Goal: Transaction & Acquisition: Book appointment/travel/reservation

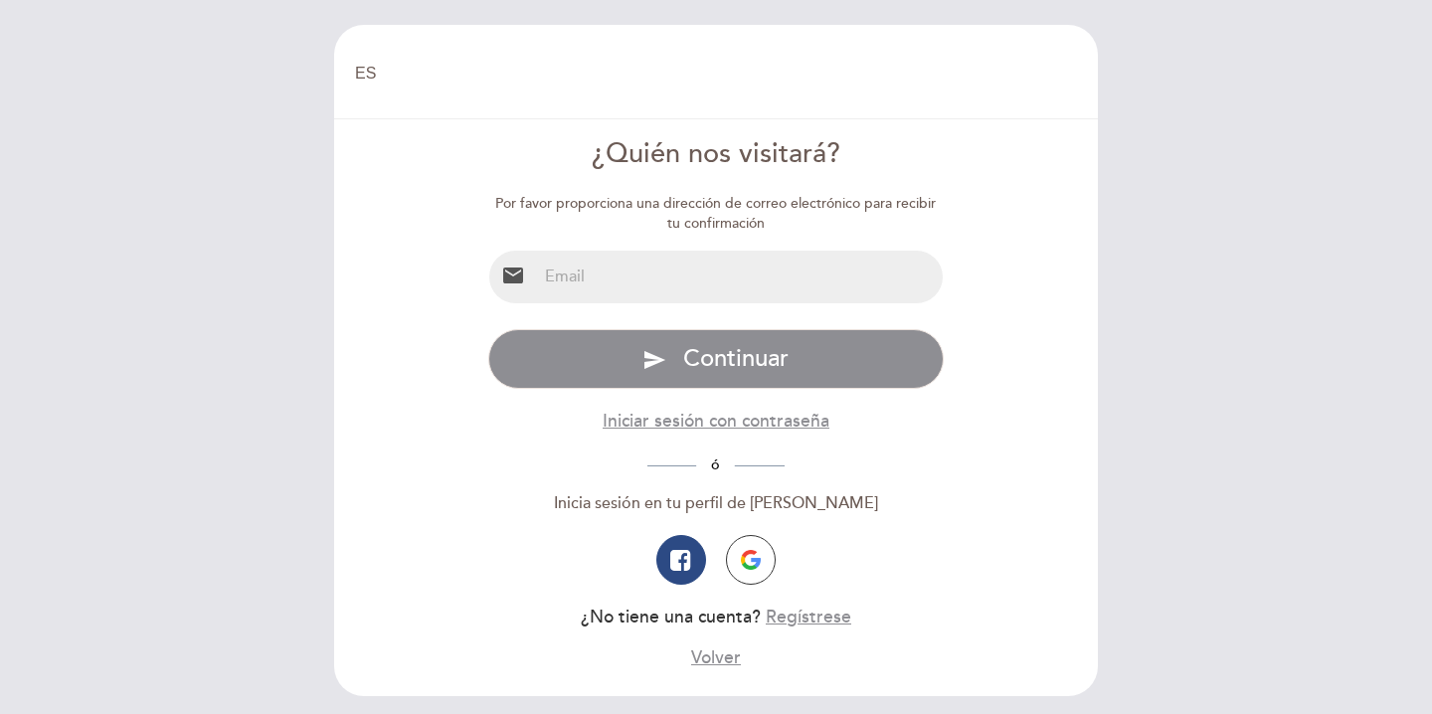
select select "es"
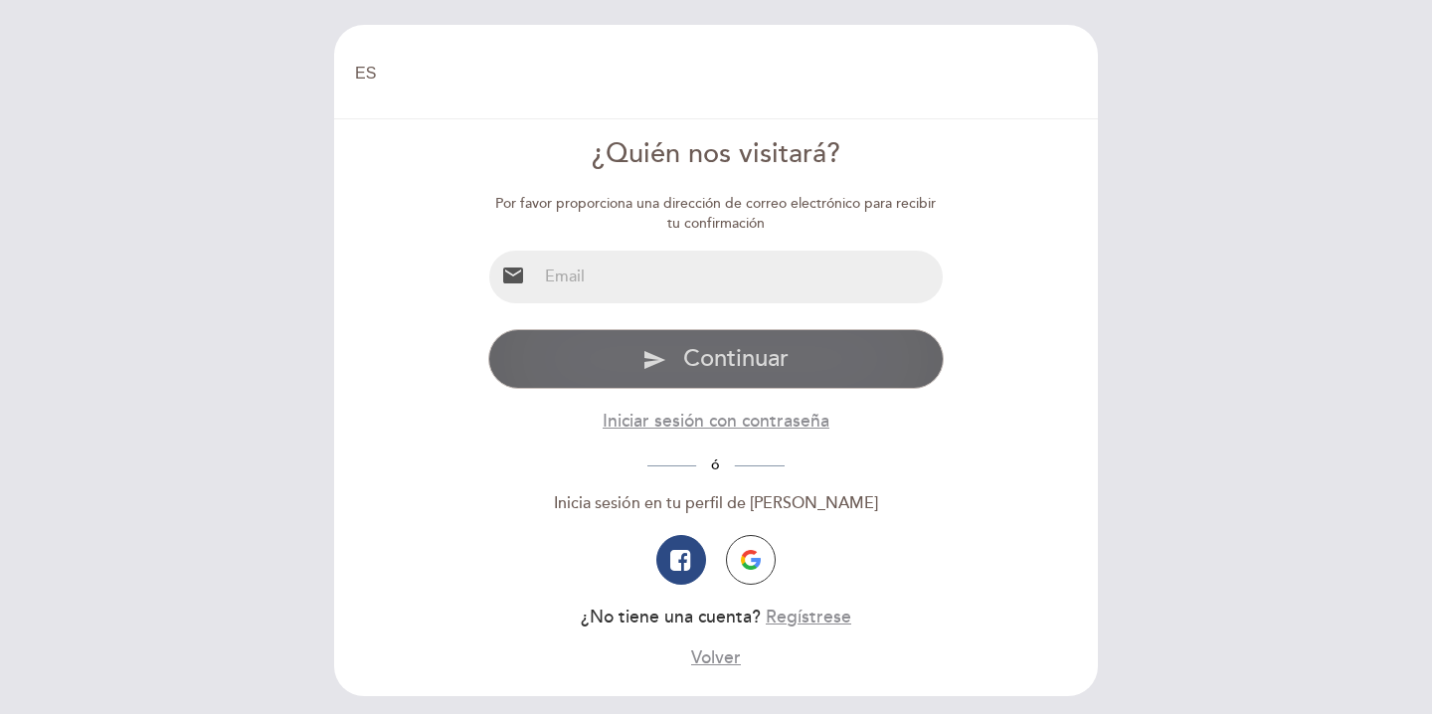
type input "[EMAIL_ADDRESS][DOMAIN_NAME]"
click at [715, 358] on button "send Continuar" at bounding box center [716, 359] width 456 height 60
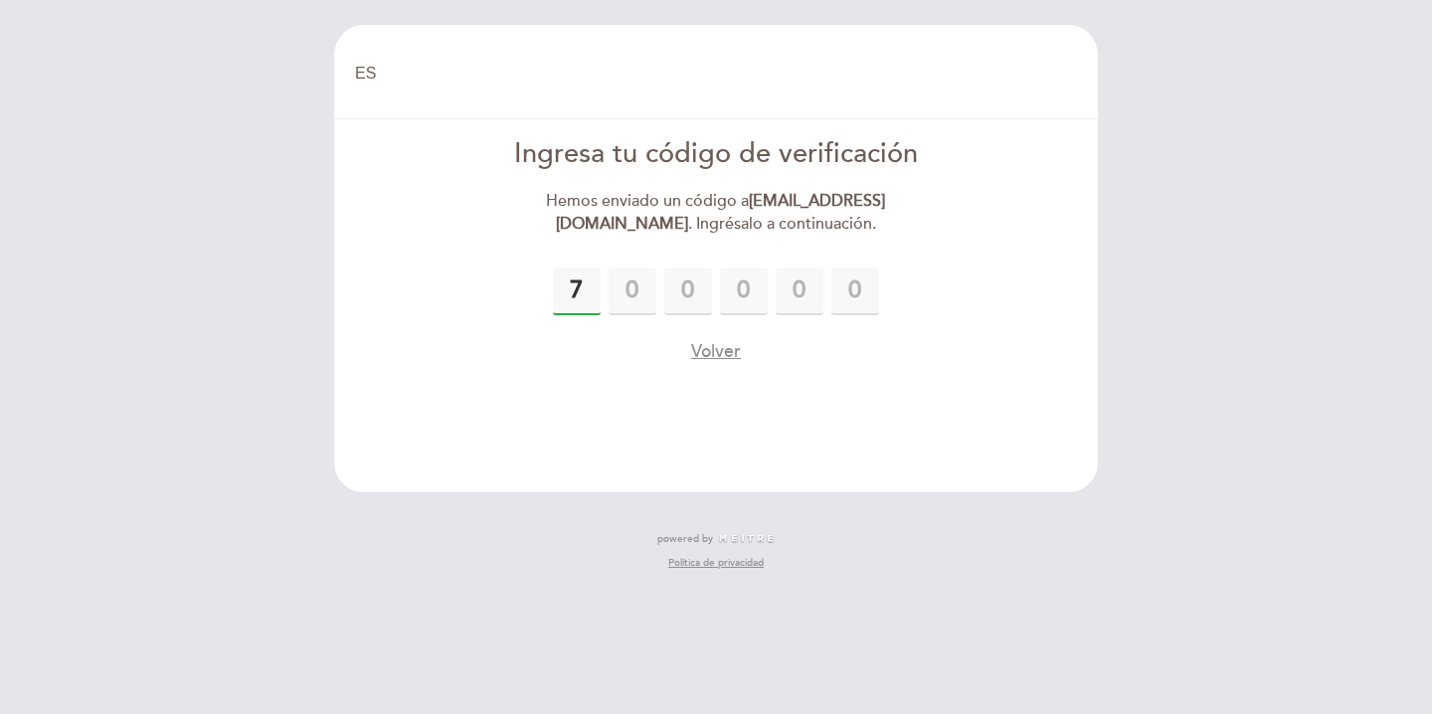
type input "7"
type input "9"
type input "2"
type input "3"
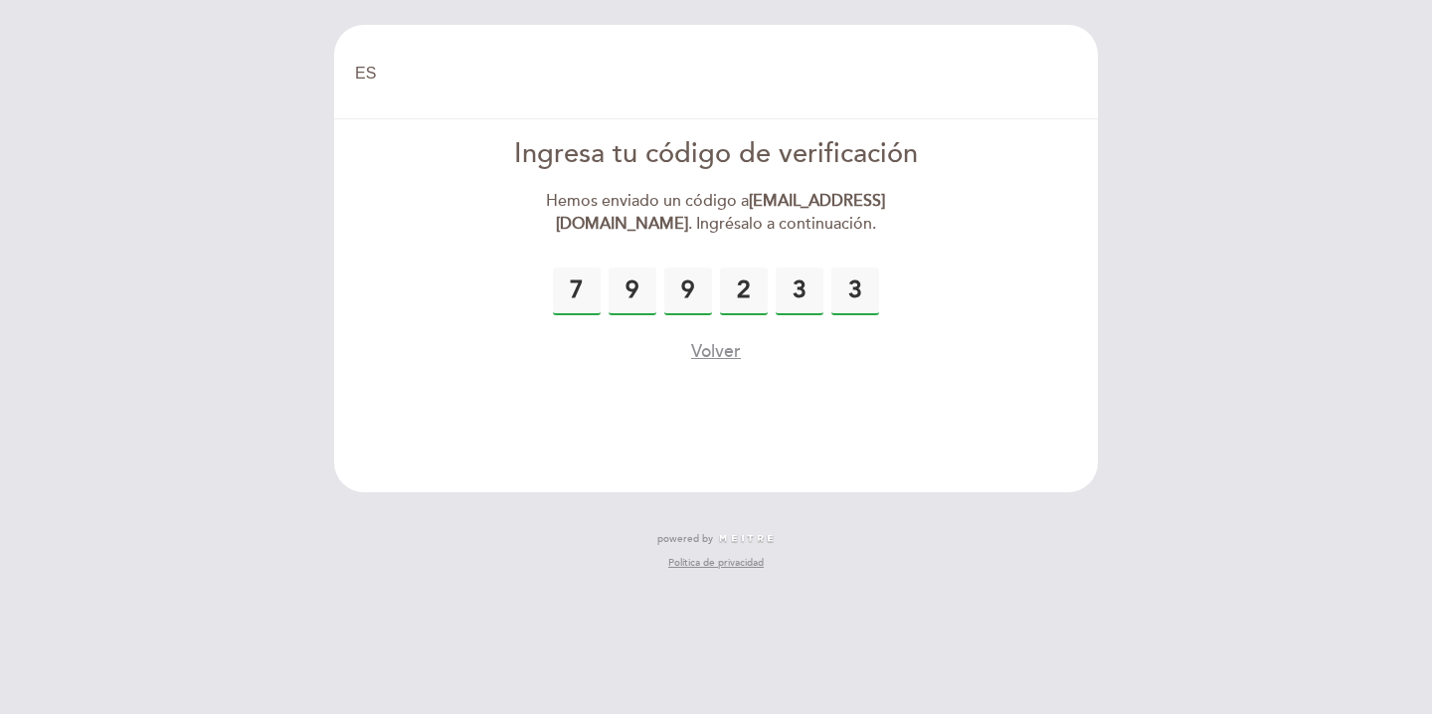
type input "3"
click at [707, 367] on header "EN ES PT [GEOGRAPHIC_DATA] [GEOGRAPHIC_DATA], Cambiar usuario Hacer una reserva…" at bounding box center [716, 258] width 764 height 467
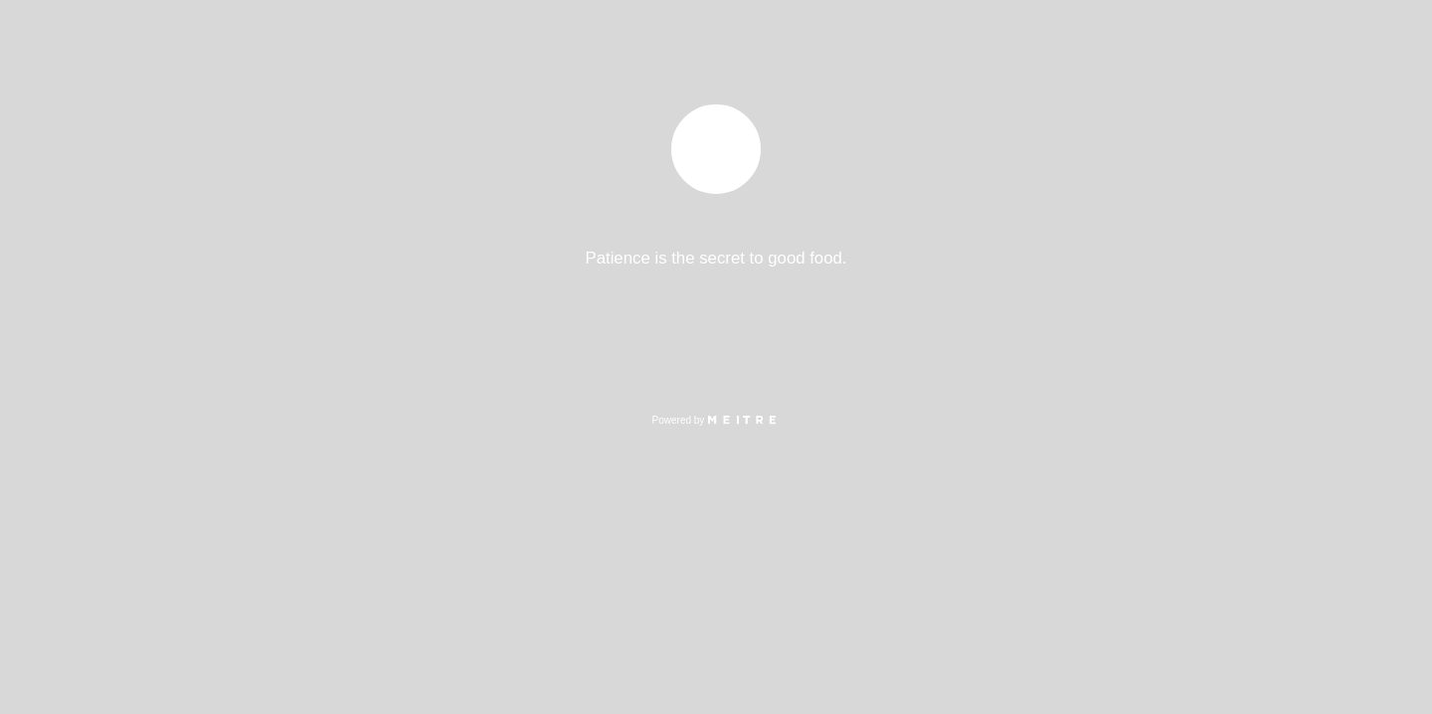
select select "es"
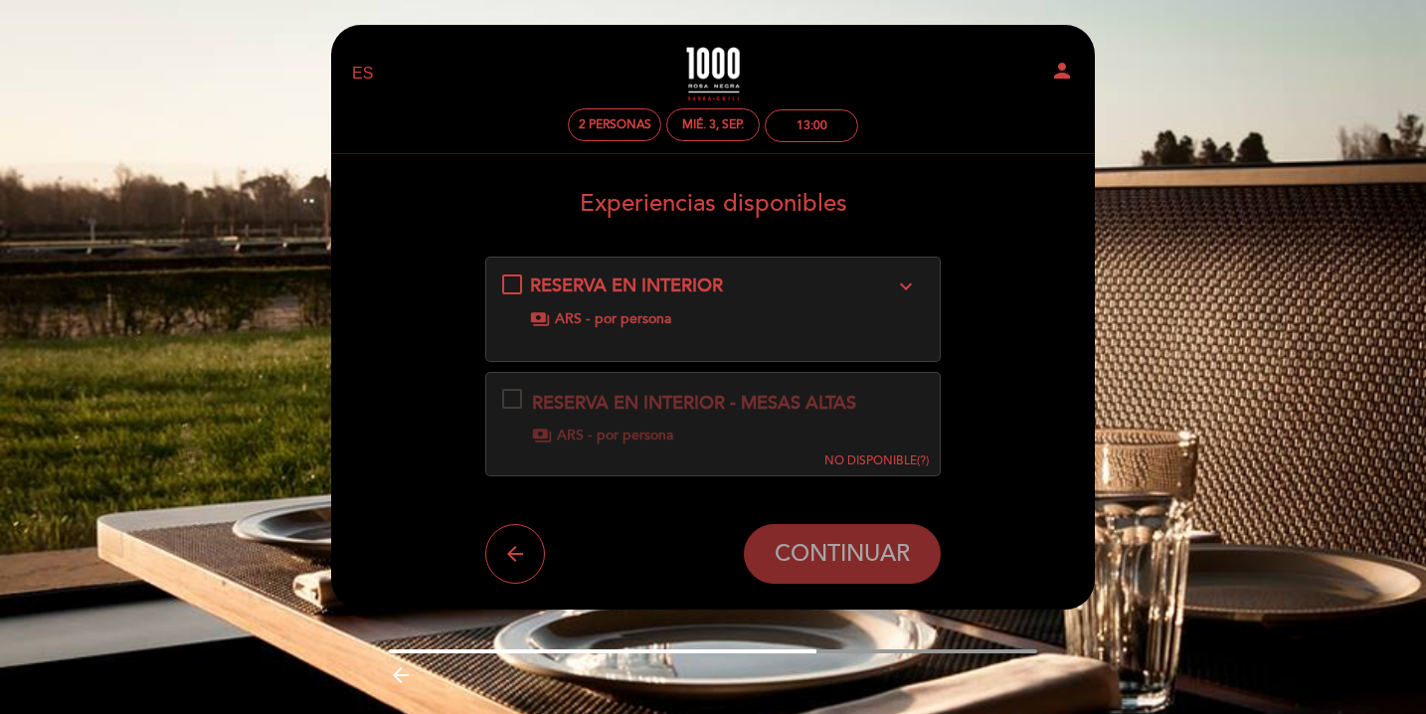
click at [876, 306] on div "RESERVA EN INTERIOR expand_more payments ARS - por persona" at bounding box center [713, 301] width 423 height 56
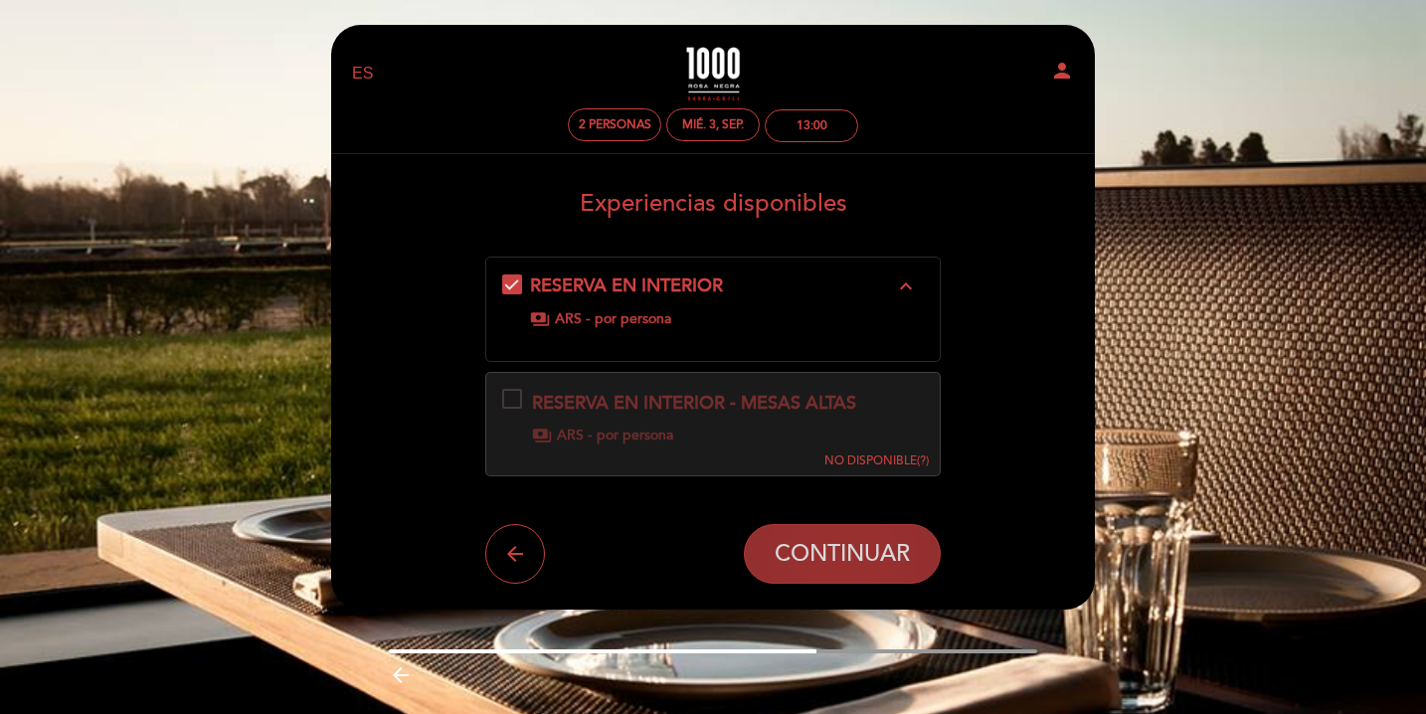
click at [822, 552] on span "CONTINUAR" at bounding box center [842, 555] width 135 height 28
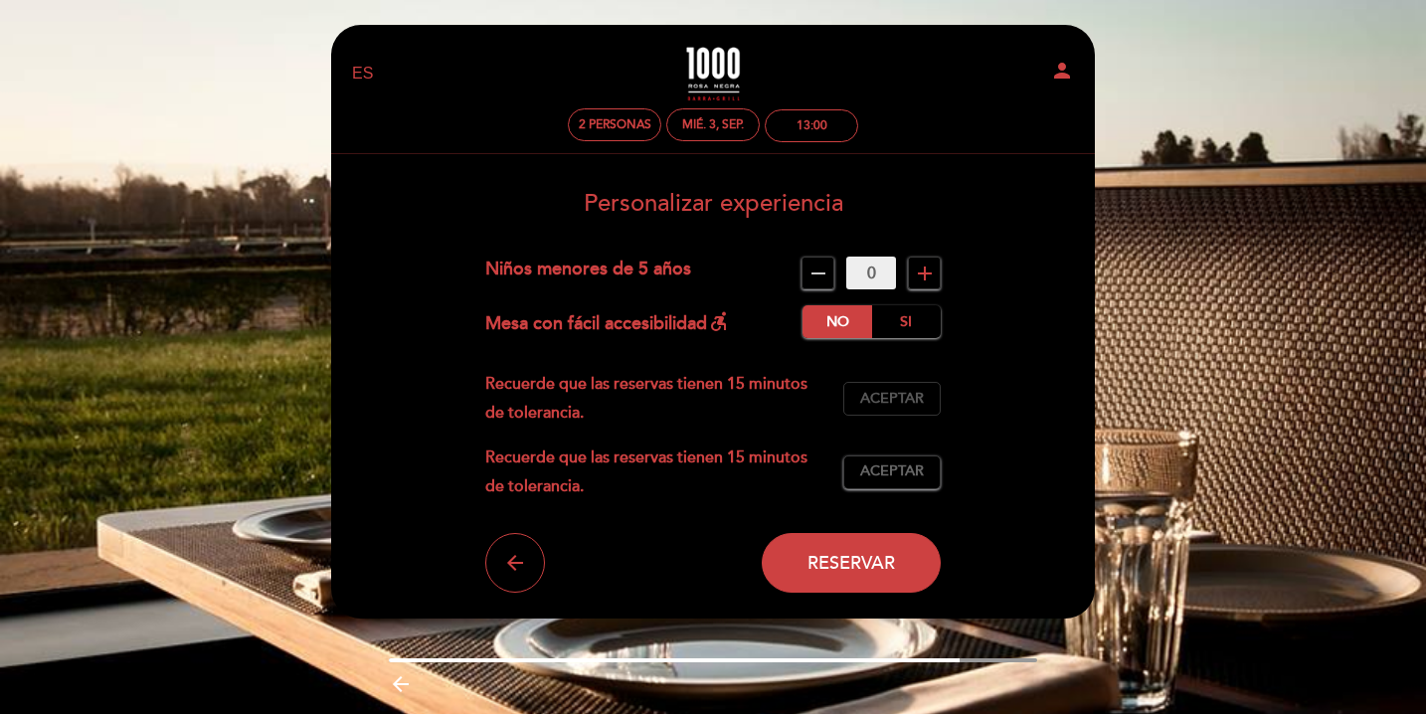
click at [871, 403] on span "Aceptar" at bounding box center [892, 399] width 64 height 21
click at [892, 471] on span "Aceptar" at bounding box center [892, 471] width 64 height 21
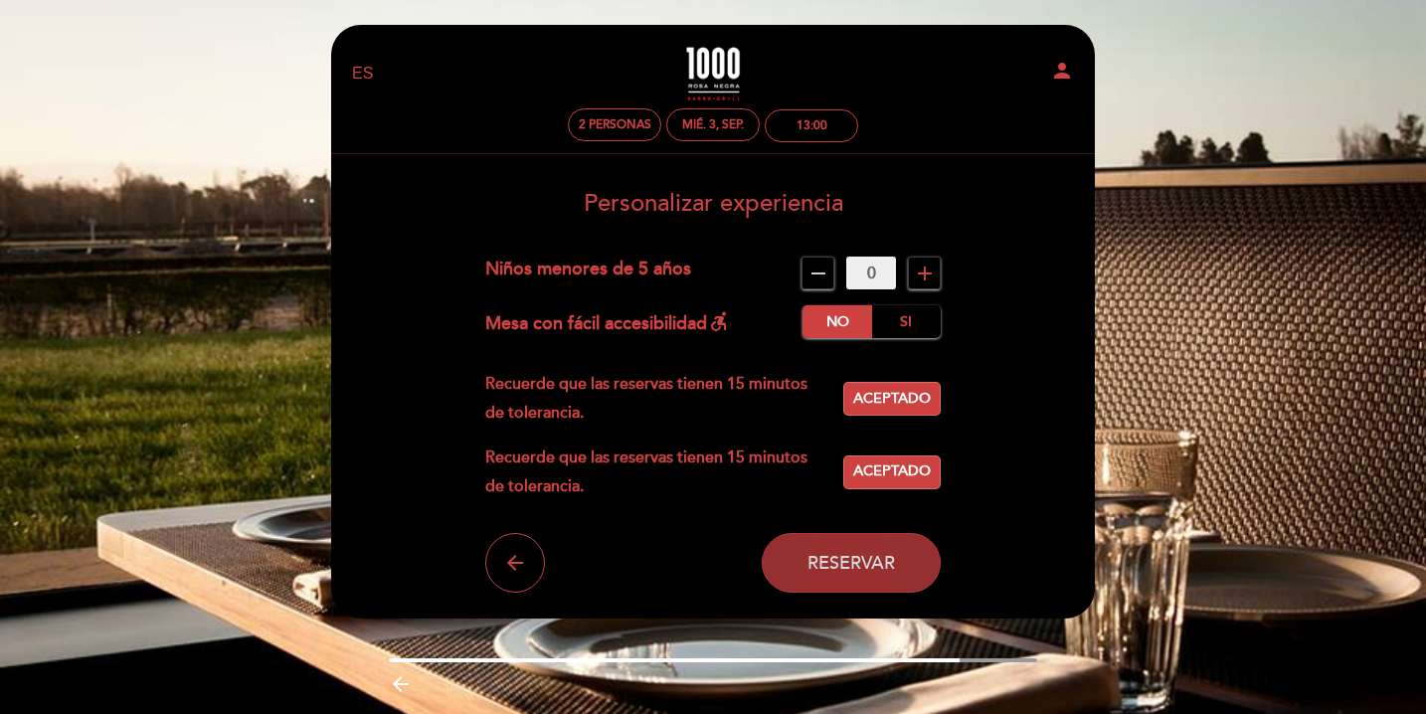
click at [834, 572] on button "Reservar" at bounding box center [851, 563] width 179 height 60
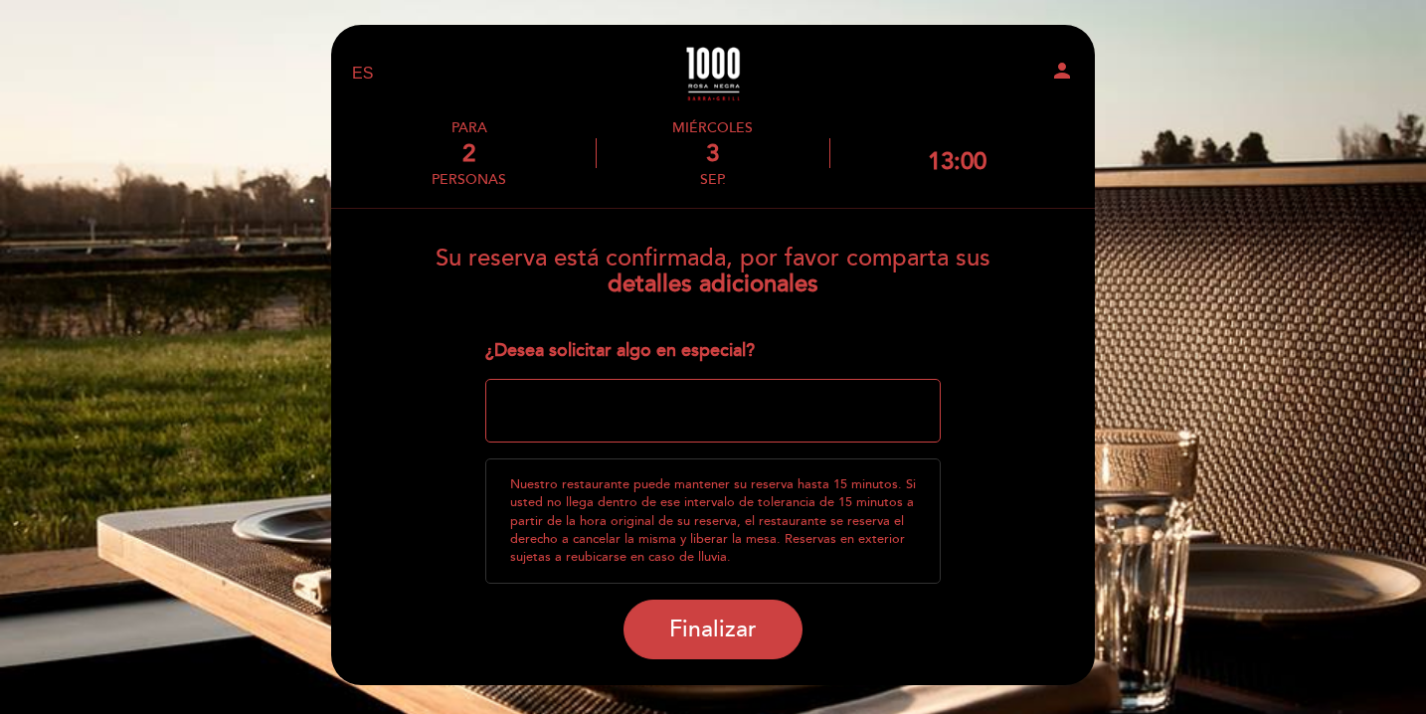
click at [538, 391] on textarea at bounding box center [713, 411] width 456 height 64
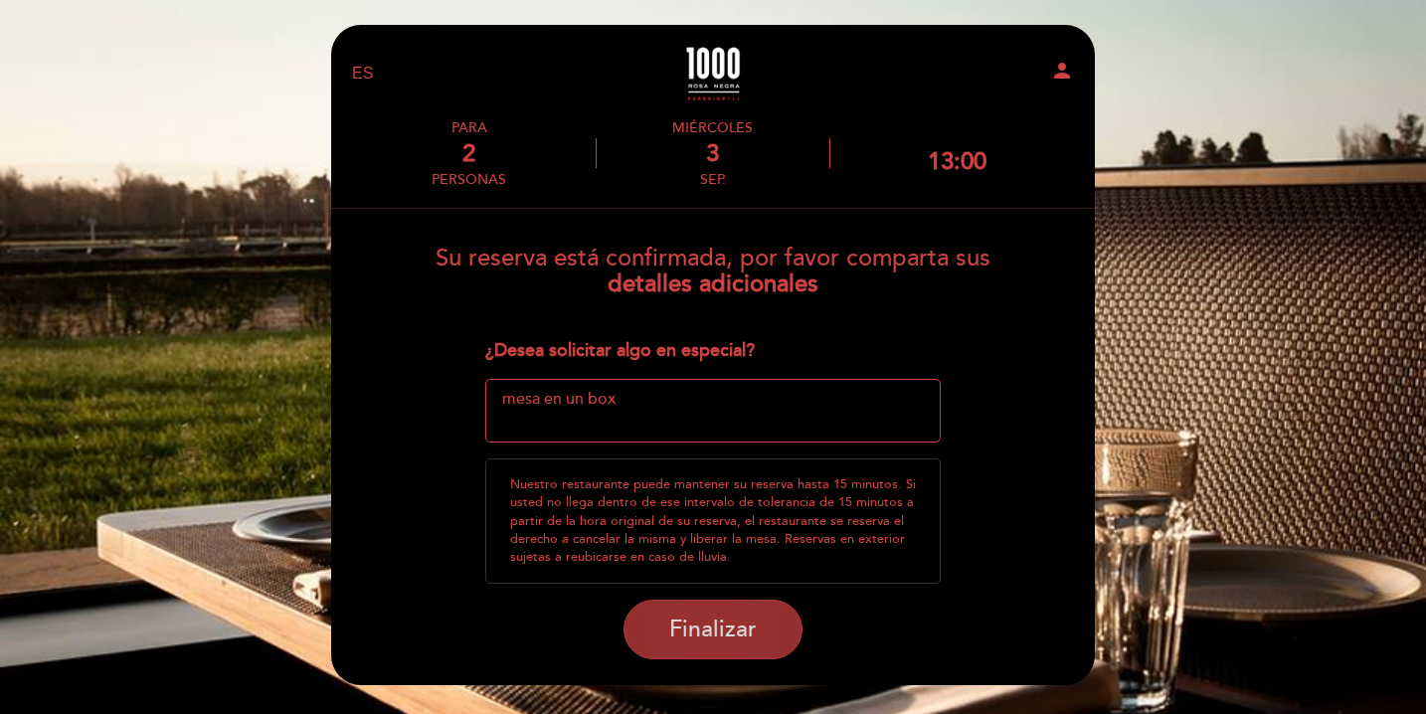
type textarea "mesa en un box"
click at [716, 626] on span "Finalizar" at bounding box center [713, 630] width 88 height 28
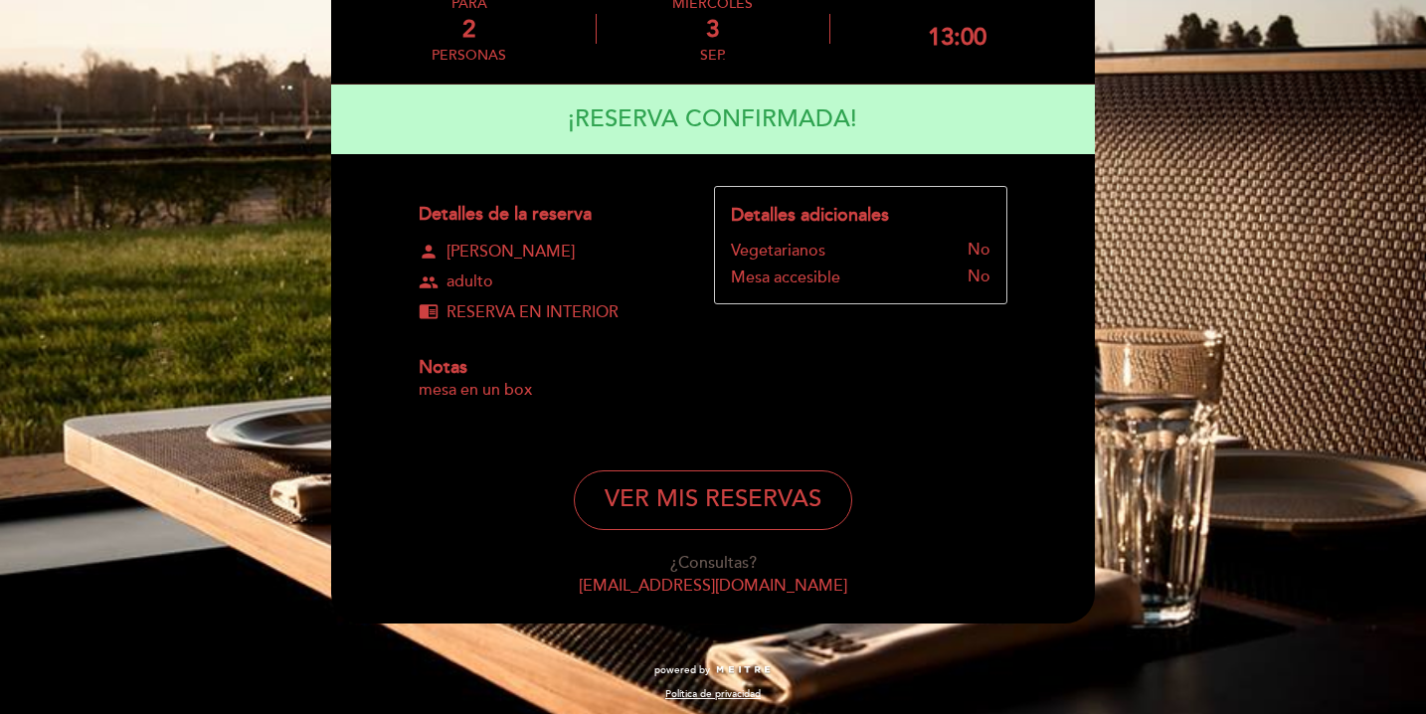
scroll to position [123, 0]
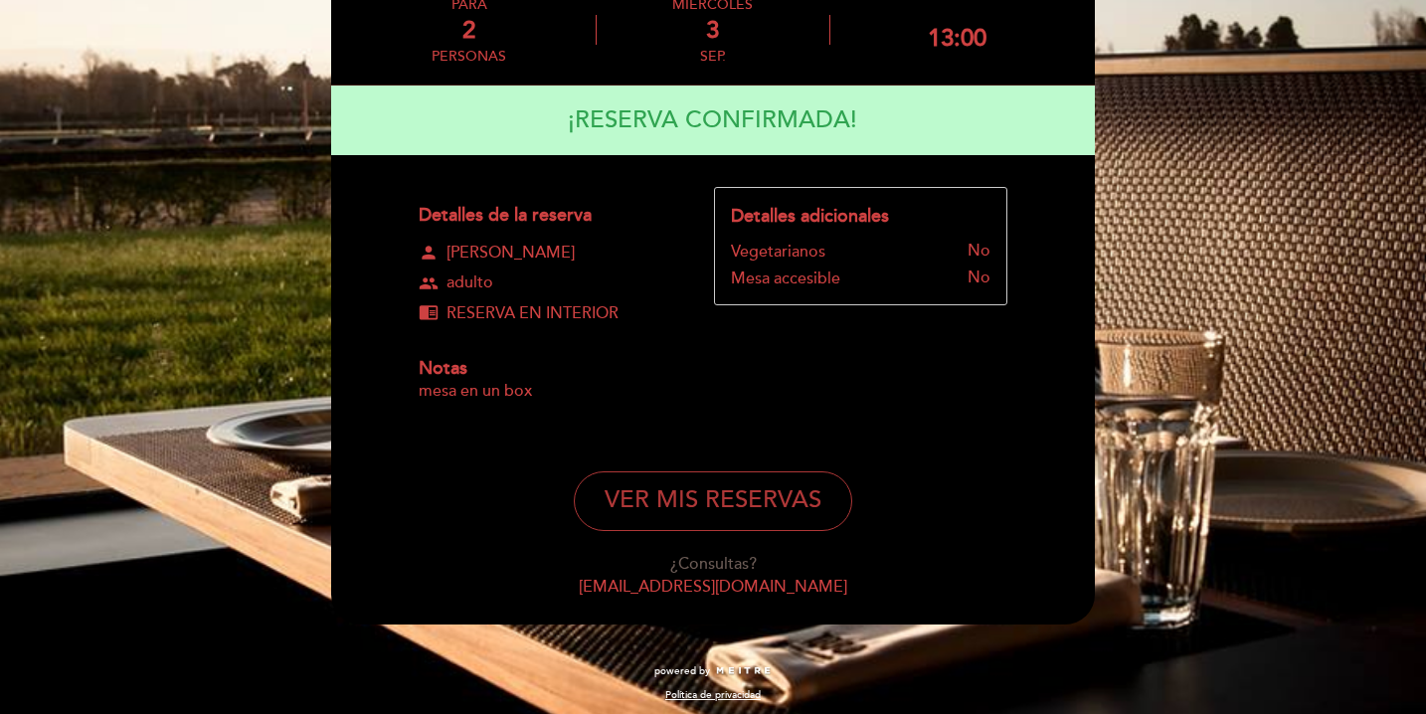
click at [702, 506] on button "VER MIS RESERVAS" at bounding box center [713, 501] width 278 height 60
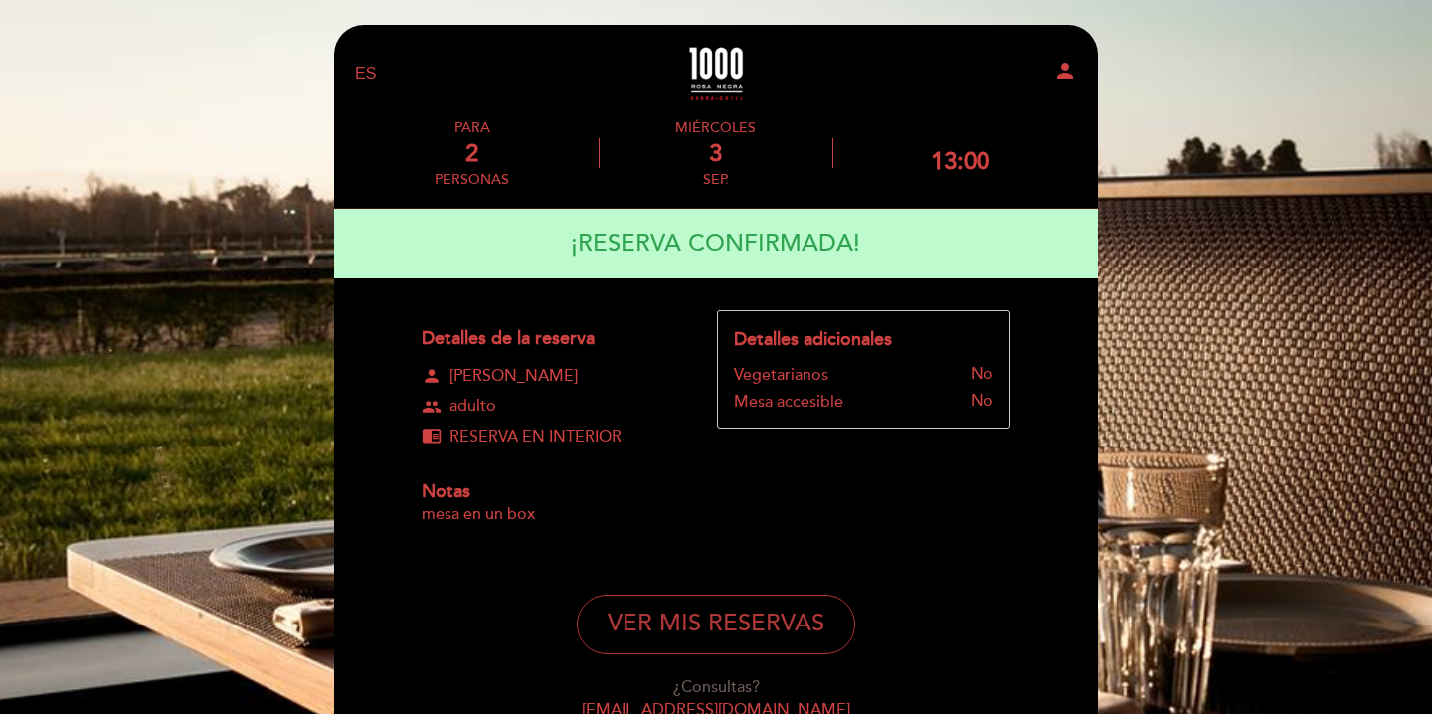
select select "es"
